Goal: Transaction & Acquisition: Purchase product/service

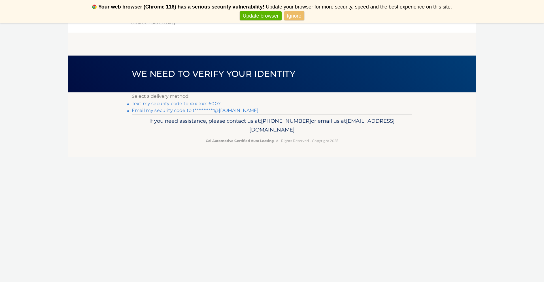
click at [216, 103] on link "Text my security code to xxx-xxx-6007" at bounding box center [176, 103] width 89 height 5
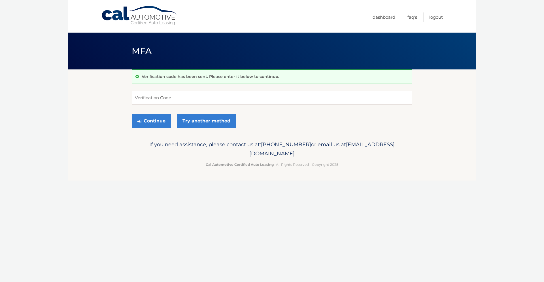
click at [216, 103] on input "Verification Code" at bounding box center [272, 98] width 280 height 14
type input "077781"
click at [164, 121] on button "Continue" at bounding box center [151, 121] width 39 height 14
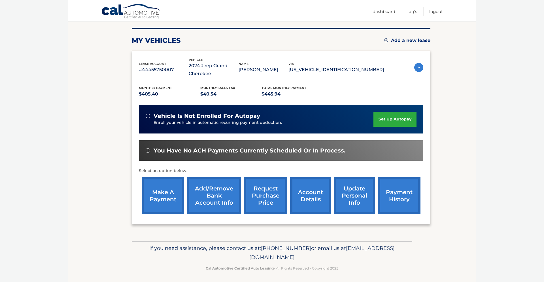
scroll to position [69, 0]
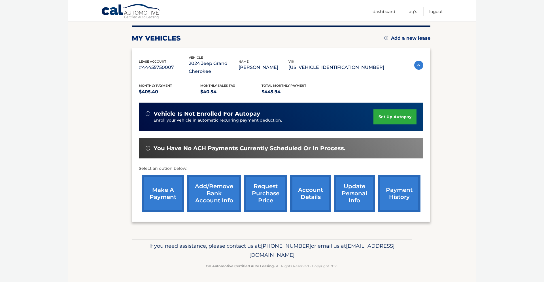
click at [154, 183] on link "make a payment" at bounding box center [163, 193] width 42 height 37
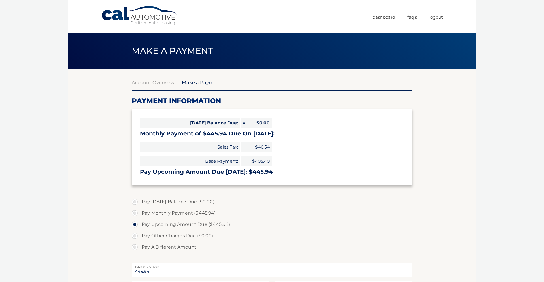
select select "MmRiYjc4MWItMmUwNi00ZWI1LWJhNjItYzQ3ZDBjNWY4MTA5"
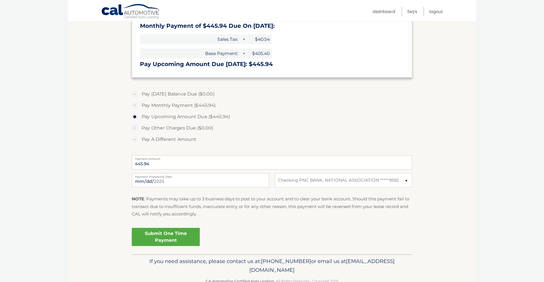
scroll to position [111, 0]
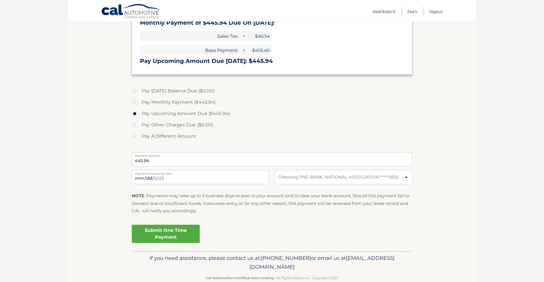
click at [171, 230] on link "Submit One Time Payment" at bounding box center [166, 234] width 68 height 18
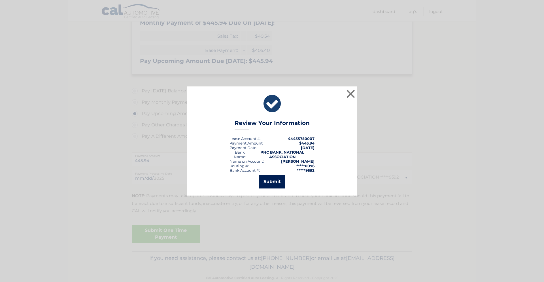
click at [274, 179] on button "Submit" at bounding box center [272, 182] width 26 height 14
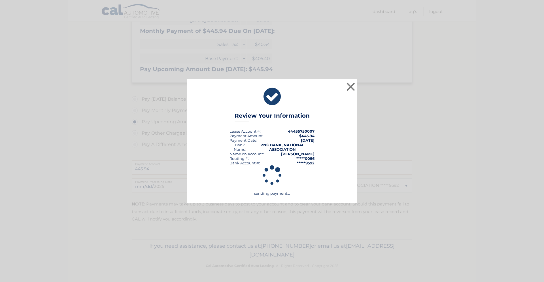
scroll to position [103, 0]
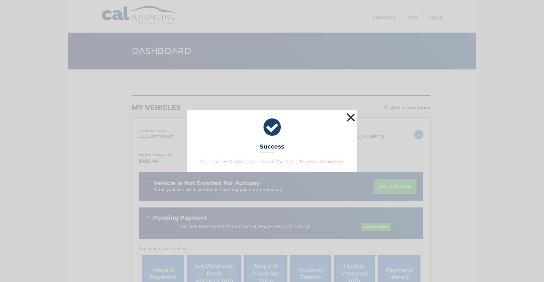
click at [348, 118] on button "×" at bounding box center [350, 117] width 11 height 11
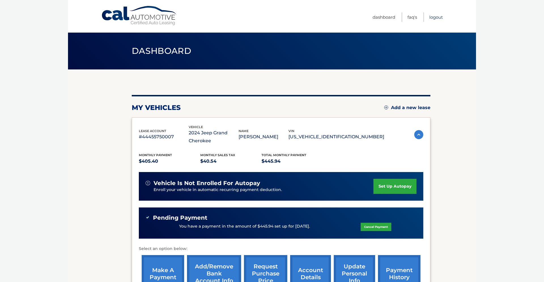
click at [435, 18] on link "Logout" at bounding box center [436, 16] width 14 height 9
